Goal: Task Accomplishment & Management: Complete application form

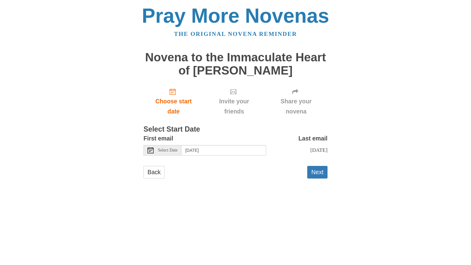
click at [166, 150] on span "Select Date" at bounding box center [168, 150] width 20 height 4
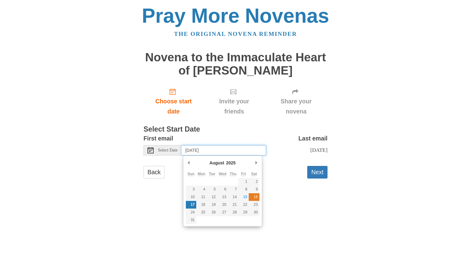
type input "[DATE]"
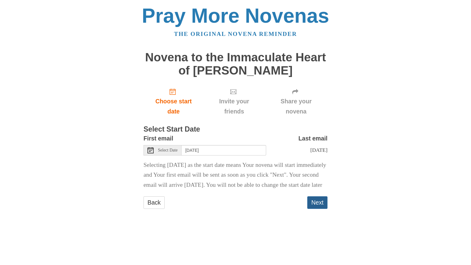
click at [317, 209] on button "Next" at bounding box center [318, 202] width 20 height 13
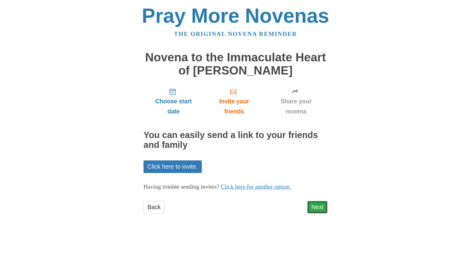
click at [314, 206] on link "Next" at bounding box center [318, 207] width 20 height 13
